Goal: Task Accomplishment & Management: Use online tool/utility

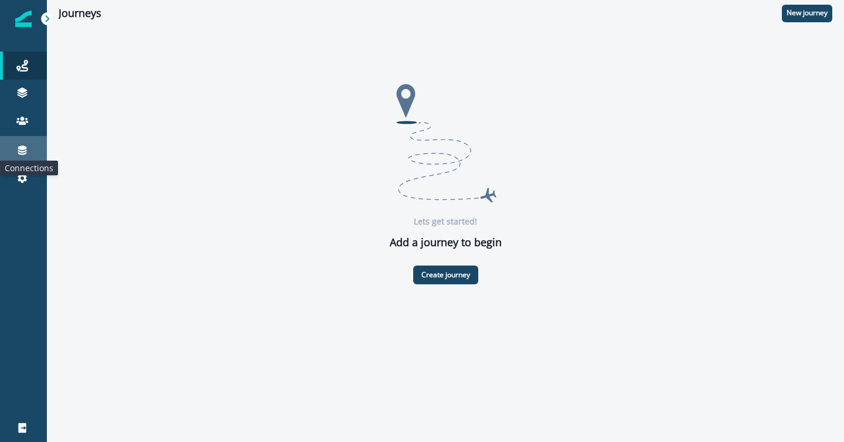
click at [18, 154] on icon at bounding box center [22, 150] width 12 height 12
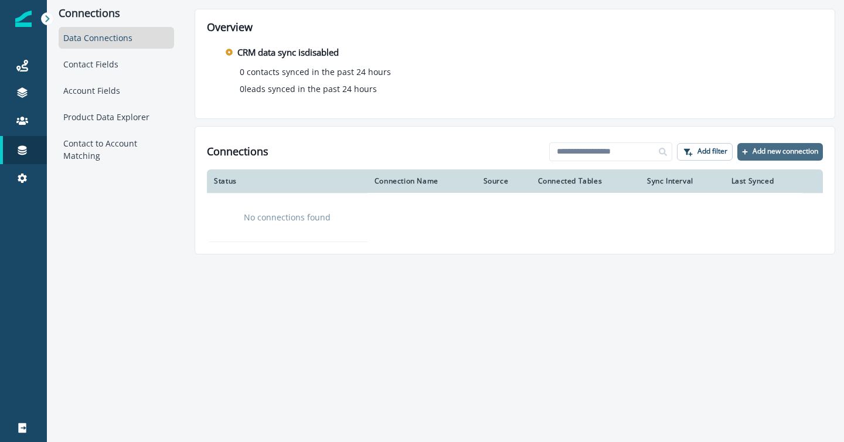
click at [782, 153] on p "Add new connection" at bounding box center [786, 151] width 66 height 8
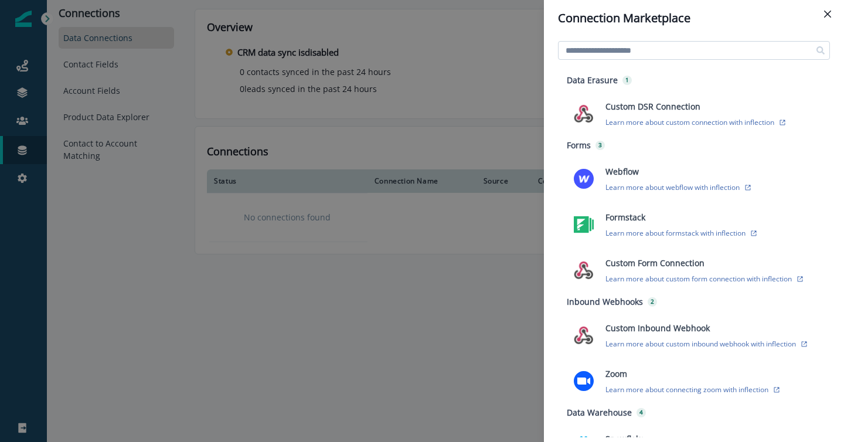
click at [695, 49] on input at bounding box center [694, 50] width 272 height 19
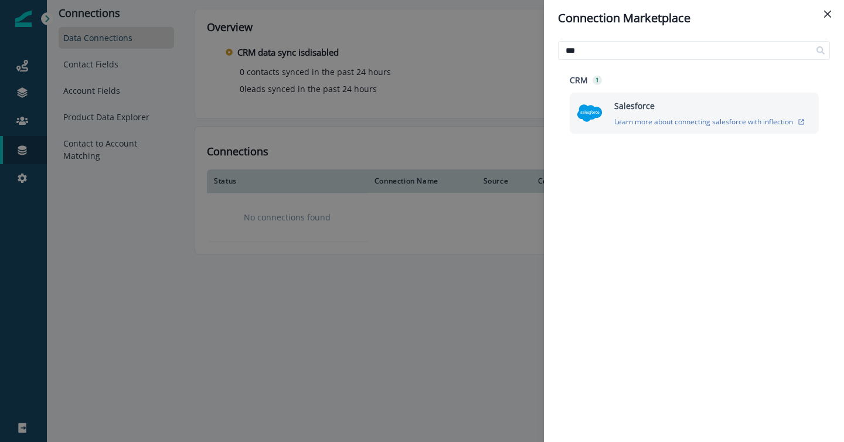
type input "***"
click at [662, 114] on div "Salesforce Learn more about connecting salesforce with inflection" at bounding box center [709, 113] width 205 height 27
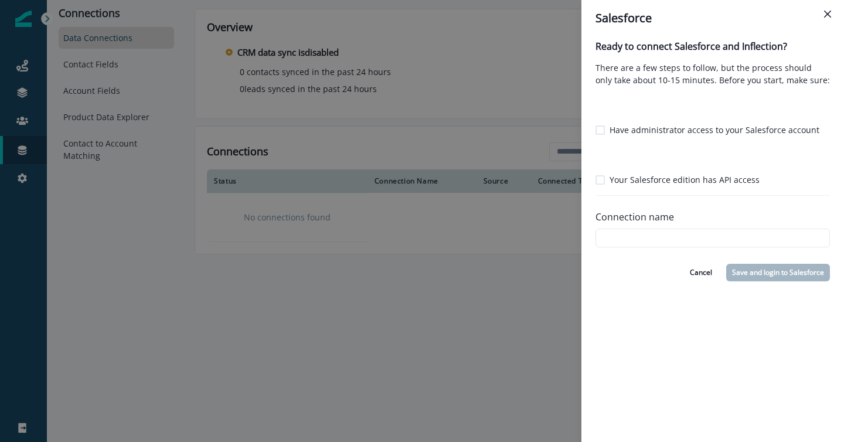
click at [603, 131] on span at bounding box center [600, 129] width 9 height 9
click at [601, 180] on span at bounding box center [600, 179] width 9 height 9
click at [630, 236] on input "Connection name" at bounding box center [713, 238] width 234 height 19
type input "****"
click at [751, 274] on button "Save and login to Salesforce" at bounding box center [778, 273] width 104 height 18
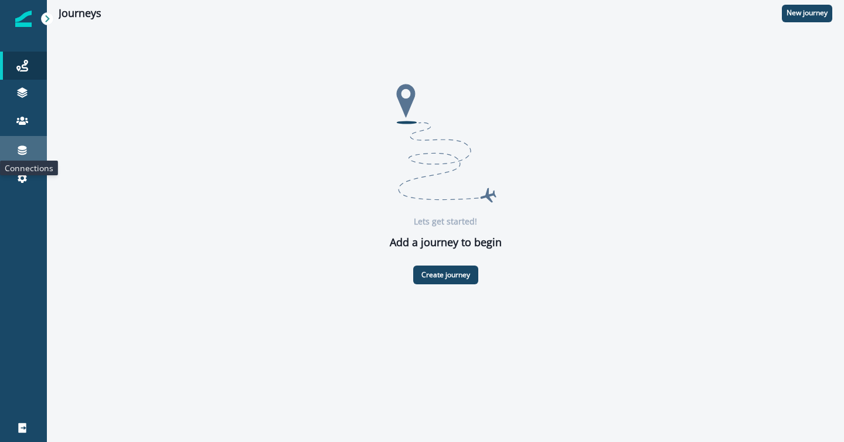
click at [21, 147] on icon at bounding box center [22, 150] width 9 height 9
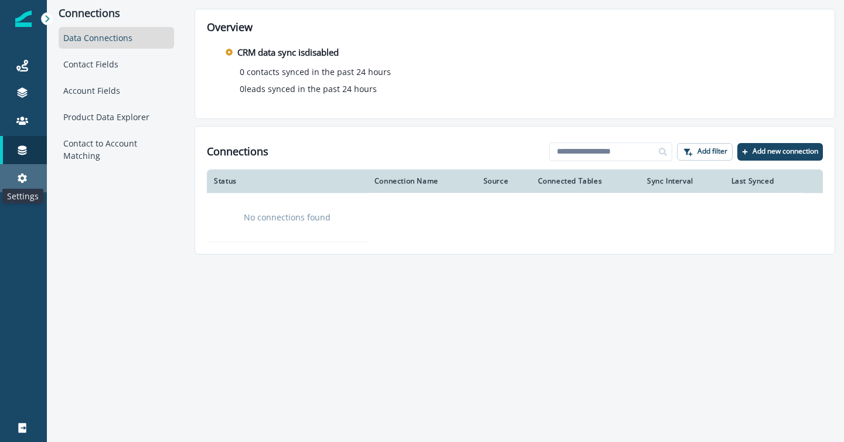
click at [19, 173] on icon at bounding box center [22, 178] width 12 height 12
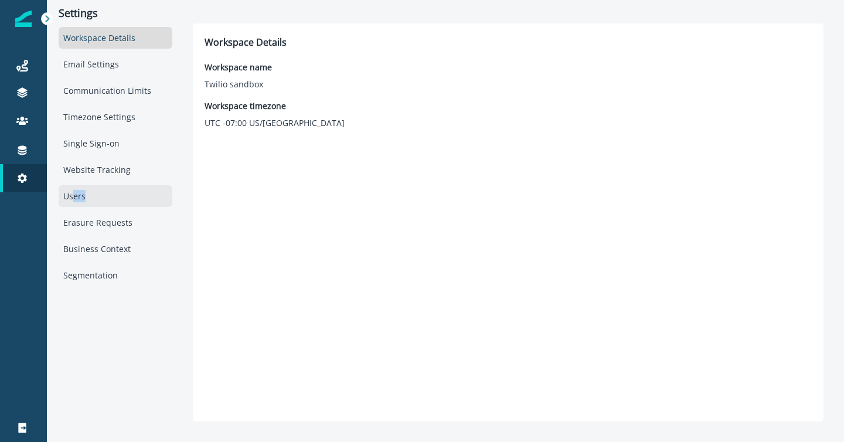
click at [73, 202] on div "Users" at bounding box center [116, 196] width 114 height 22
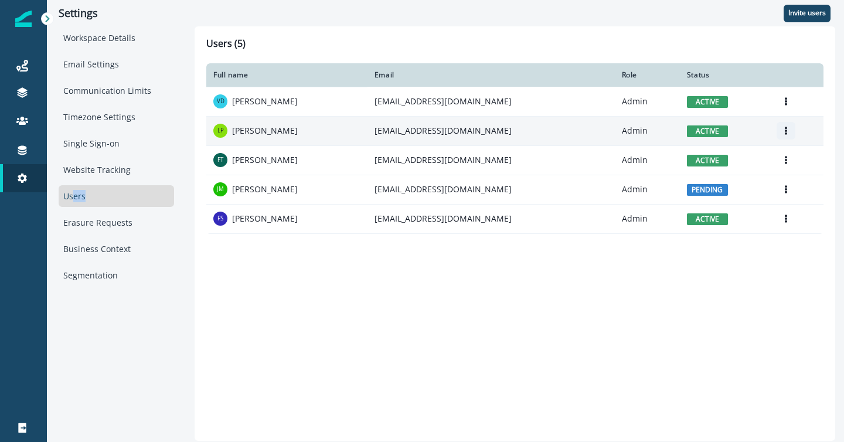
click at [785, 128] on icon "Options" at bounding box center [786, 131] width 2 height 8
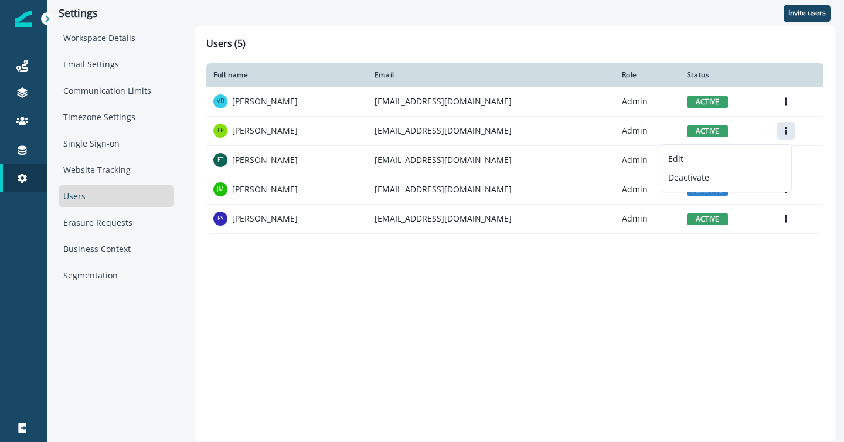
click at [689, 37] on div "Users (5) Full name Email Role Status VD Vic Davis vic+twilio+sandbox@inflectio…" at bounding box center [515, 233] width 641 height 414
click at [16, 151] on icon at bounding box center [22, 150] width 12 height 12
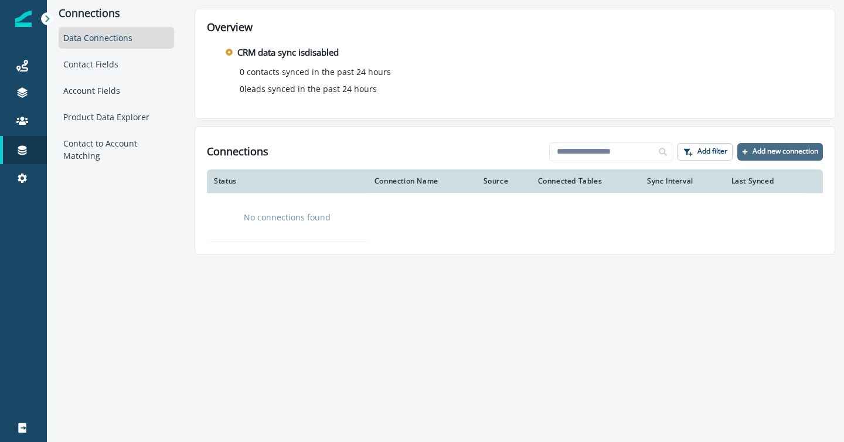
click at [785, 149] on p "Add new connection" at bounding box center [786, 151] width 66 height 8
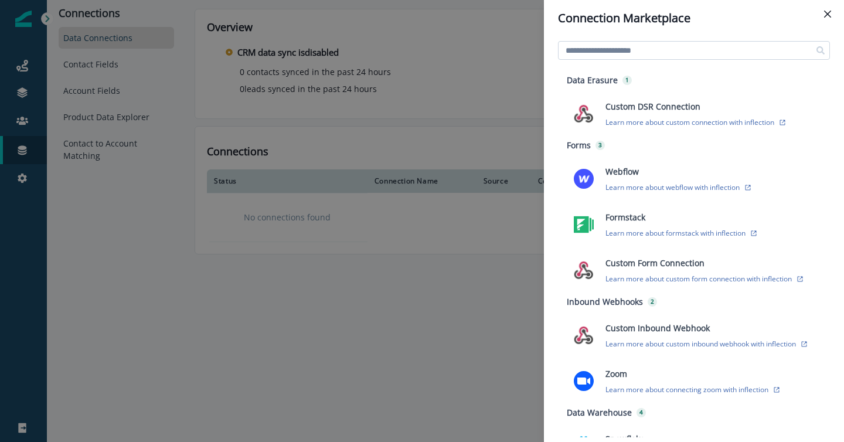
click at [664, 50] on input at bounding box center [694, 50] width 272 height 19
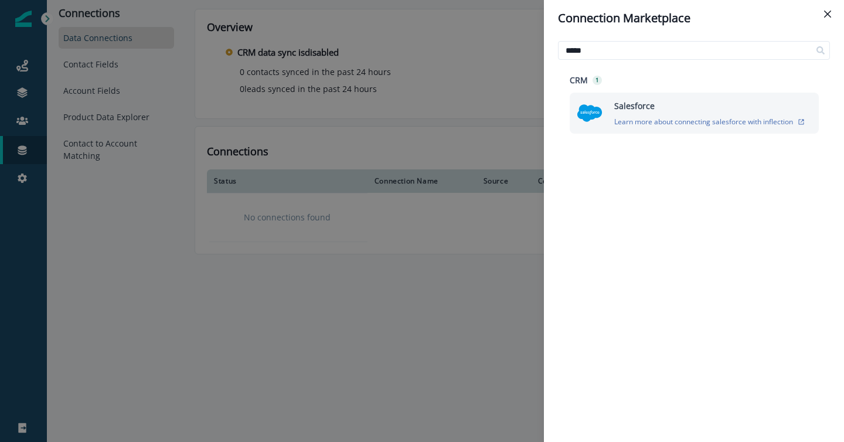
type input "*****"
click at [690, 102] on div "Salesforce Learn more about connecting salesforce with inflection" at bounding box center [709, 113] width 205 height 27
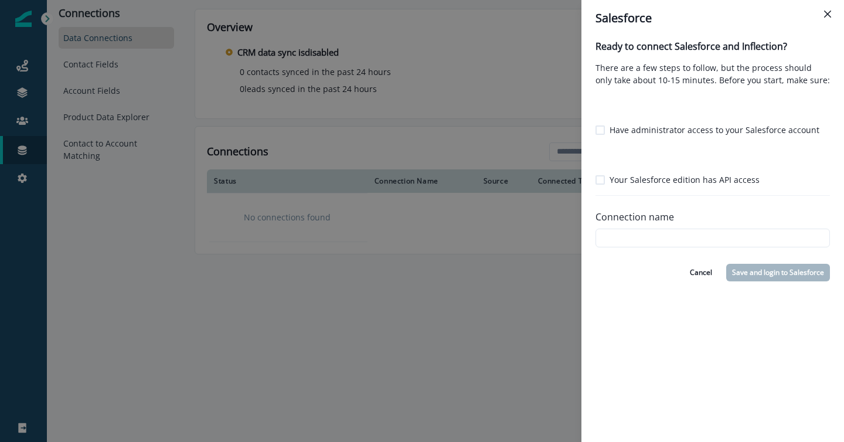
click at [601, 132] on span at bounding box center [600, 129] width 9 height 9
click at [600, 182] on span at bounding box center [600, 179] width 9 height 9
click at [630, 233] on input "Connection name" at bounding box center [713, 238] width 234 height 19
type input "****"
click at [757, 273] on button "Save and login to Salesforce" at bounding box center [778, 273] width 104 height 18
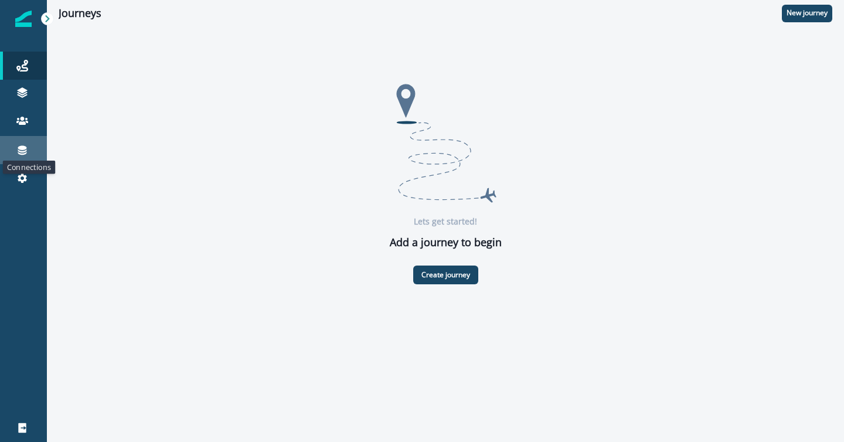
click at [22, 155] on icon at bounding box center [22, 150] width 12 height 12
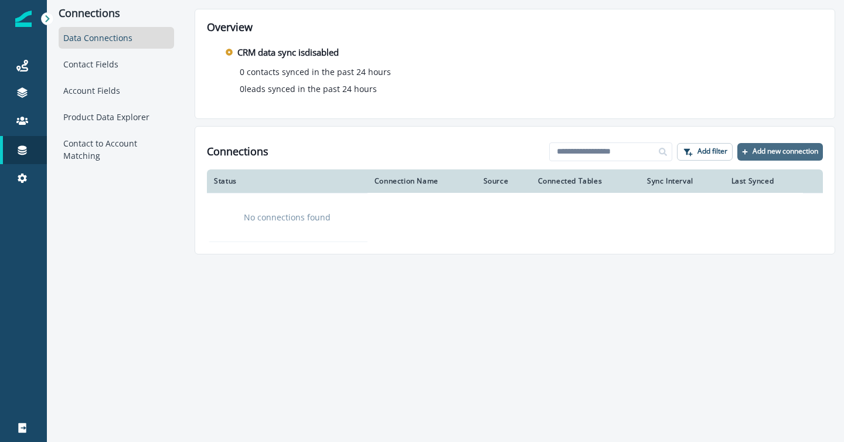
click at [783, 157] on button "Add new connection" at bounding box center [780, 152] width 86 height 18
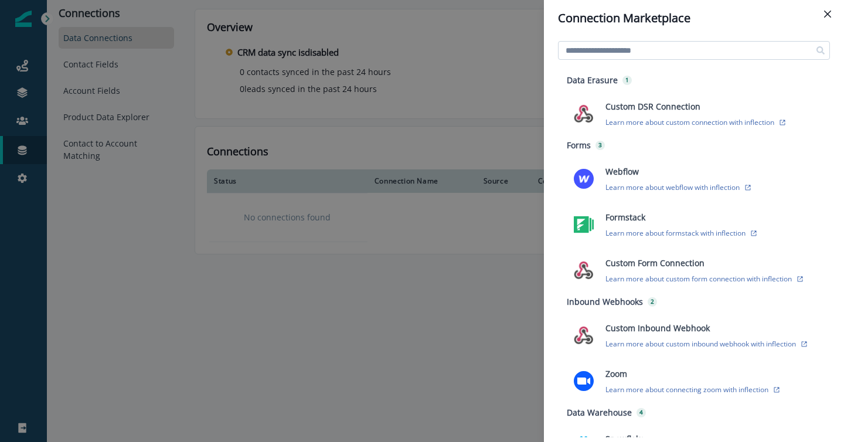
click at [676, 50] on input at bounding box center [694, 50] width 272 height 19
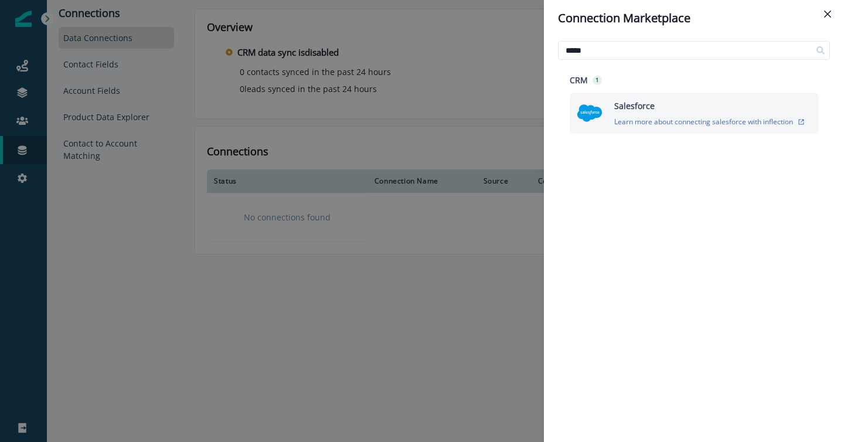
type input "*****"
click at [683, 96] on div "Salesforce Learn more about connecting salesforce with inflection" at bounding box center [694, 113] width 249 height 41
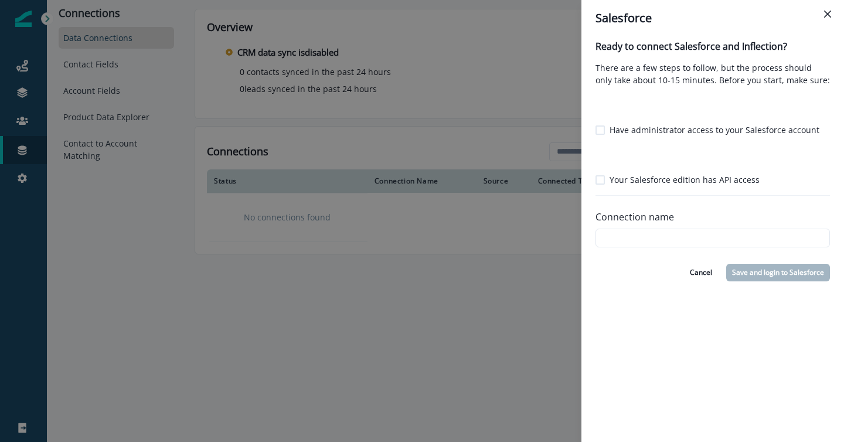
click at [598, 126] on span at bounding box center [600, 129] width 9 height 9
click at [597, 183] on span at bounding box center [600, 179] width 9 height 9
click at [634, 238] on input "Connection name" at bounding box center [713, 238] width 234 height 19
type input "****"
click at [784, 277] on button "Save and login to Salesforce" at bounding box center [778, 273] width 104 height 18
